Goal: Transaction & Acquisition: Purchase product/service

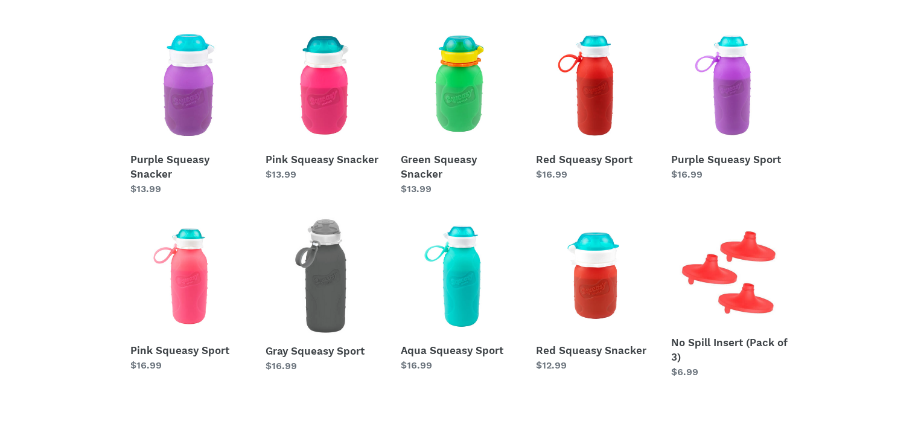
scroll to position [524, 0]
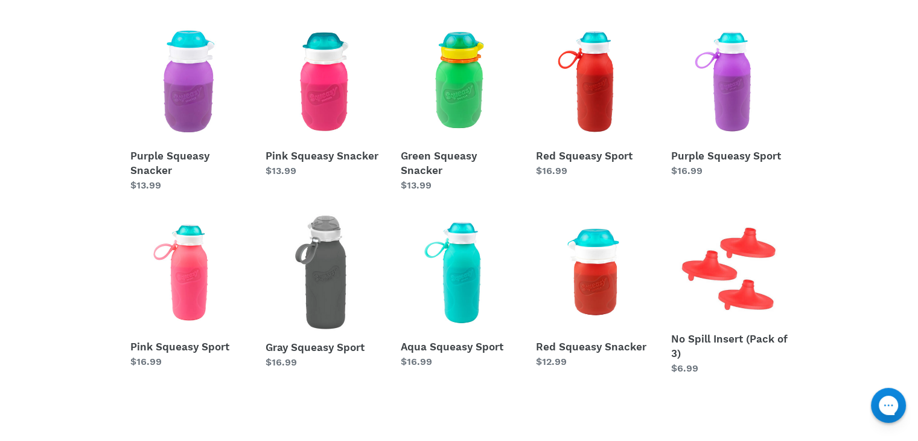
click at [481, 63] on link "Green Squeasy Snacker" at bounding box center [459, 108] width 117 height 170
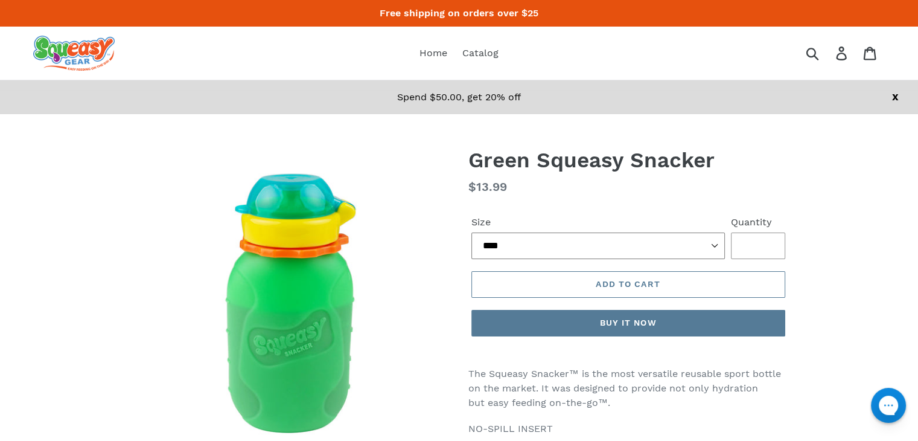
click at [717, 241] on select "**** ******" at bounding box center [599, 245] width 254 height 27
